Goal: Check status: Check status

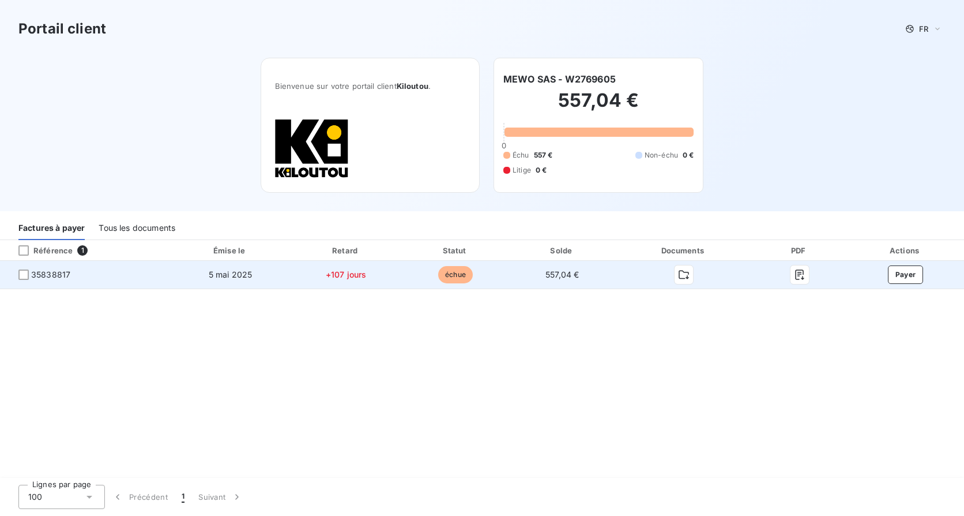
click at [50, 274] on span "35838817" at bounding box center [50, 275] width 39 height 12
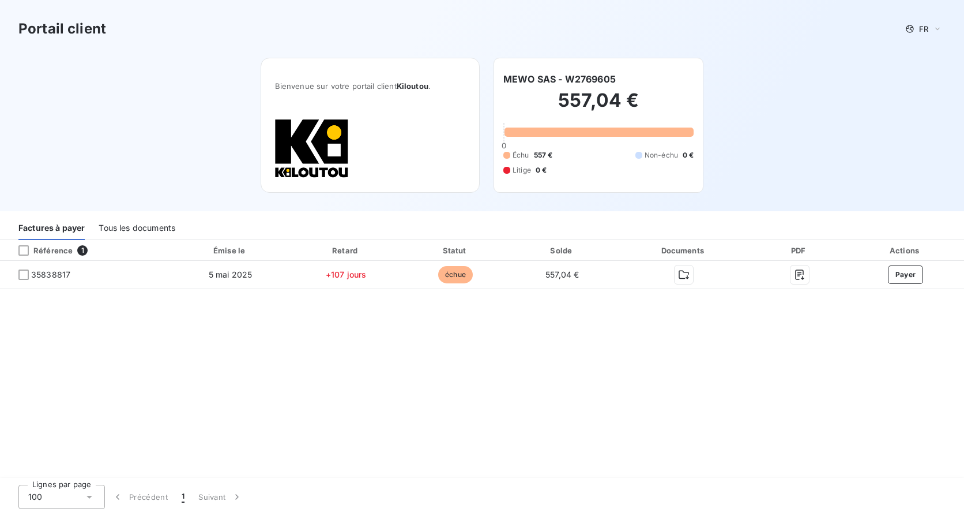
click at [134, 229] on div "Tous les documents" at bounding box center [137, 228] width 77 height 24
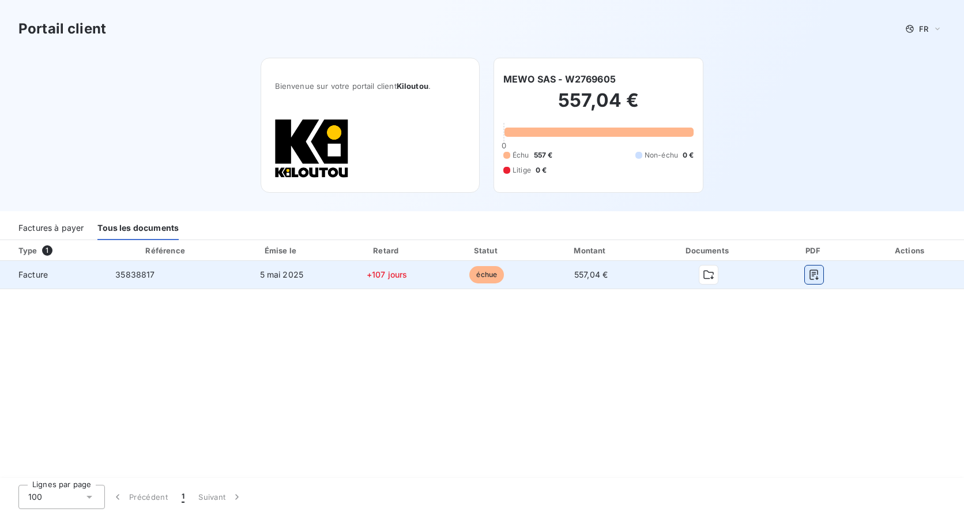
click at [813, 271] on icon "button" at bounding box center [815, 275] width 12 height 12
